Goal: Task Accomplishment & Management: Complete application form

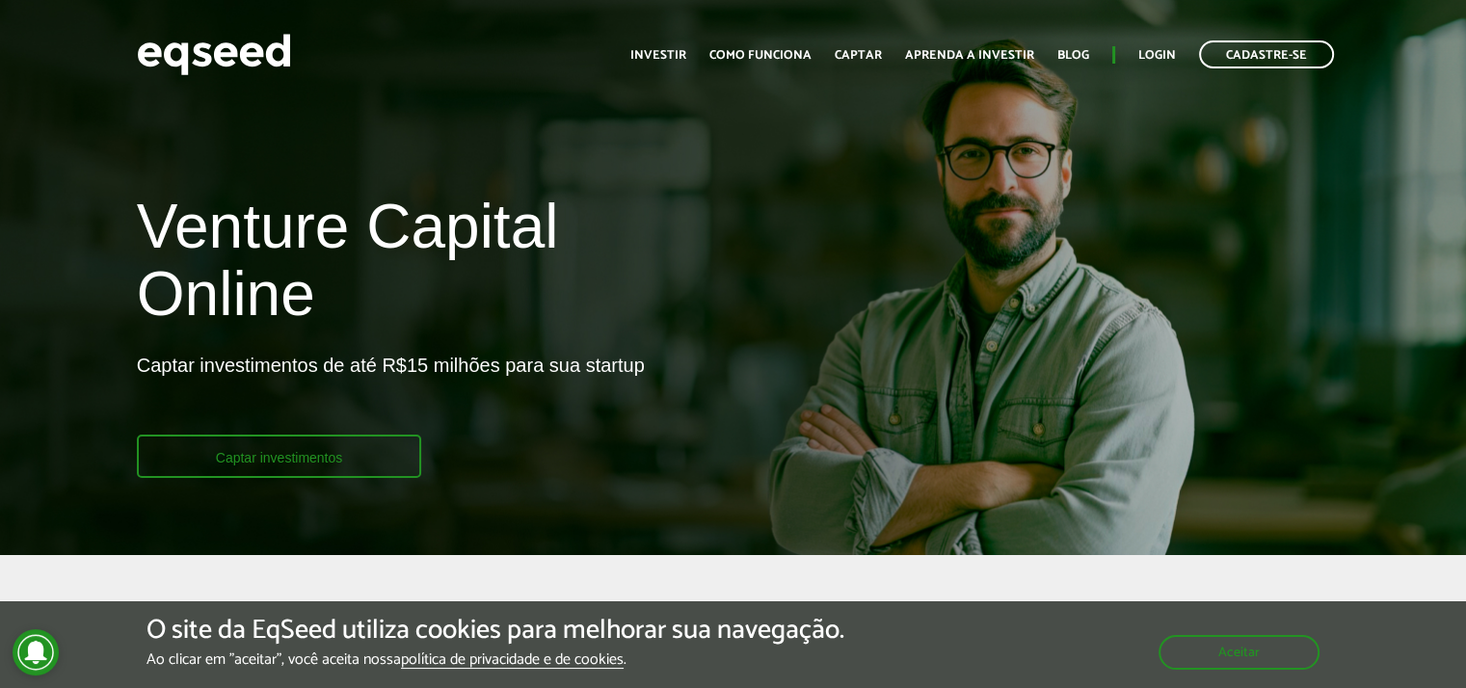
click at [382, 467] on link "Captar investimentos" at bounding box center [279, 456] width 285 height 43
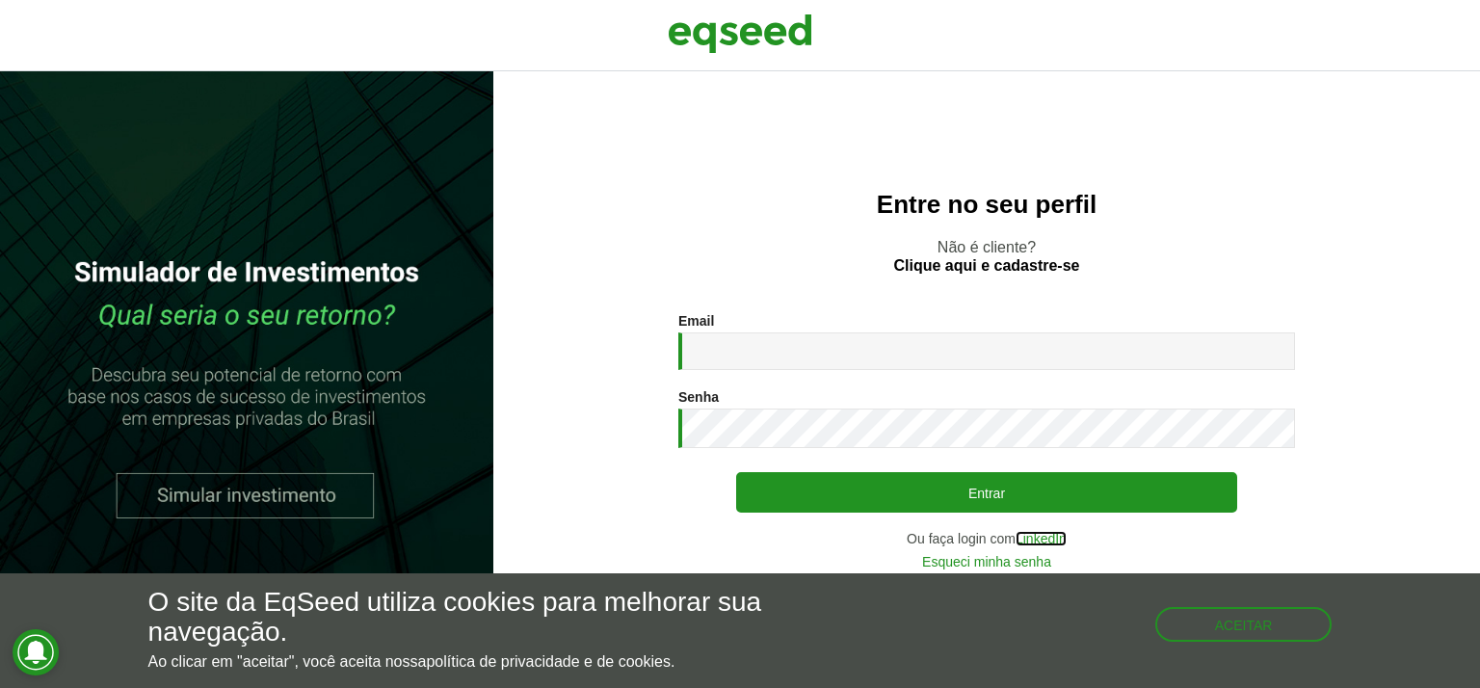
click at [1050, 543] on link "LinkedIn" at bounding box center [1041, 538] width 51 height 13
